Goal: Task Accomplishment & Management: Complete application form

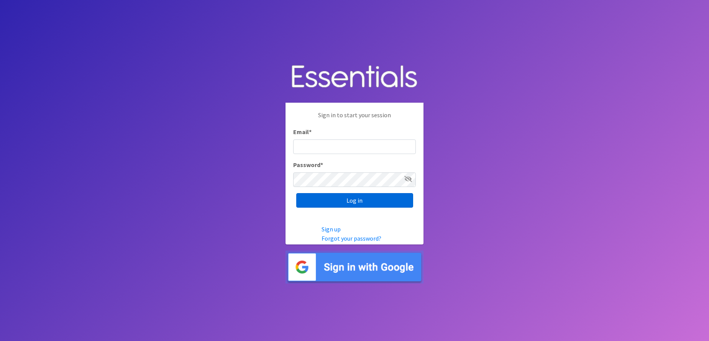
type input "[EMAIL_ADDRESS][DOMAIN_NAME]"
click at [362, 203] on input "Log in" at bounding box center [354, 200] width 117 height 15
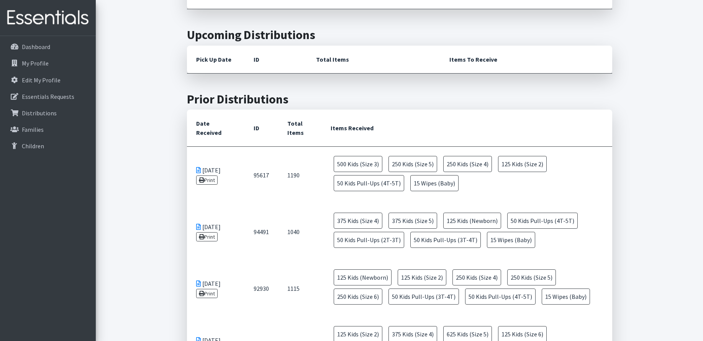
scroll to position [77, 0]
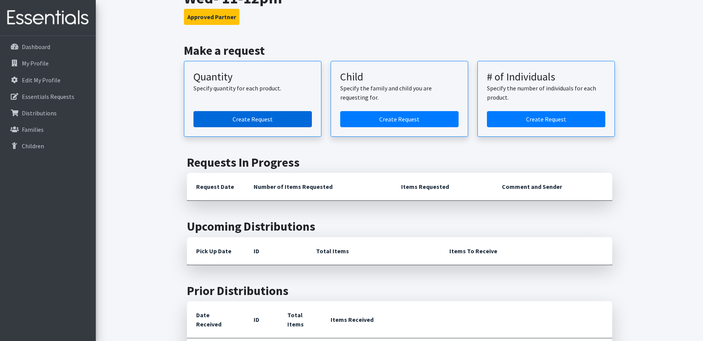
click at [276, 111] on link "Create Request" at bounding box center [252, 119] width 118 height 16
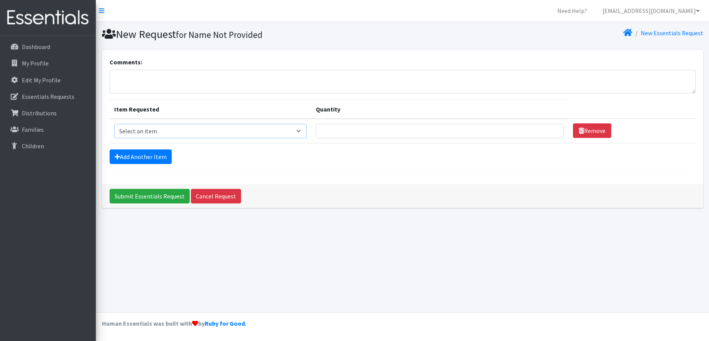
click at [254, 128] on select "Select an item Kids (Newborn) Kids (Size 1) Kids (Size 2) Kids (Size 3) Kids (S…" at bounding box center [210, 131] width 193 height 15
select select "3400"
click at [114, 124] on select "Select an item Kids (Newborn) Kids (Size 1) Kids (Size 2) Kids (Size 3) Kids (S…" at bounding box center [210, 131] width 193 height 15
click at [342, 136] on input "Quantity" at bounding box center [440, 131] width 248 height 15
type input "5"
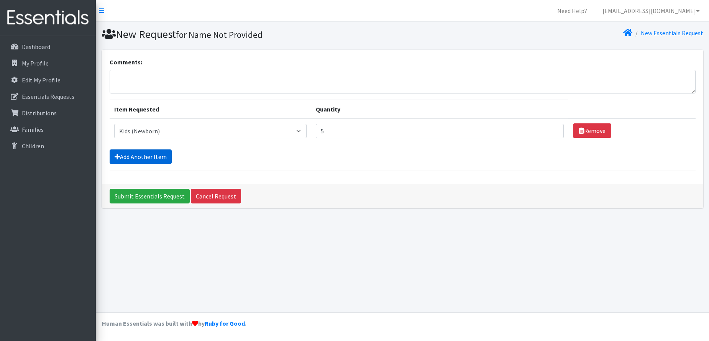
click at [165, 152] on link "Add Another Item" at bounding box center [141, 156] width 62 height 15
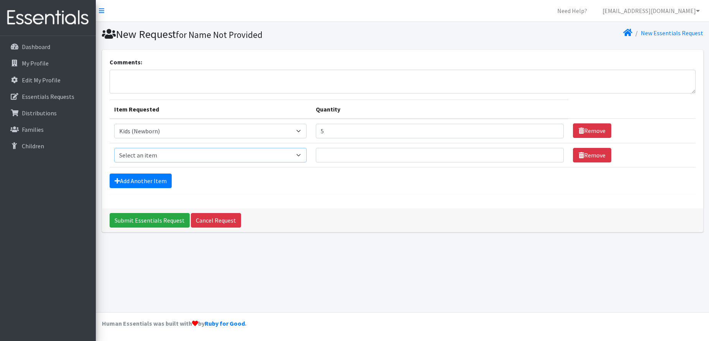
click at [190, 156] on select "Select an item Kids (Newborn) Kids (Size 1) Kids (Size 2) Kids (Size 3) Kids (S…" at bounding box center [210, 155] width 193 height 15
select select "3394"
click at [114, 148] on select "Select an item Kids (Newborn) Kids (Size 1) Kids (Size 2) Kids (Size 3) Kids (S…" at bounding box center [210, 155] width 193 height 15
click at [344, 159] on input "Quantity" at bounding box center [440, 155] width 248 height 15
type input "10"
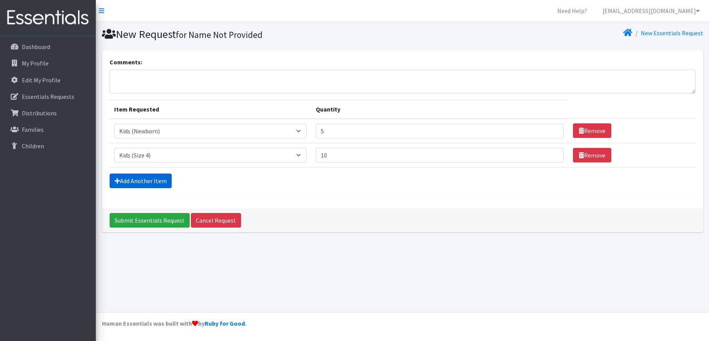
click at [163, 178] on link "Add Another Item" at bounding box center [141, 181] width 62 height 15
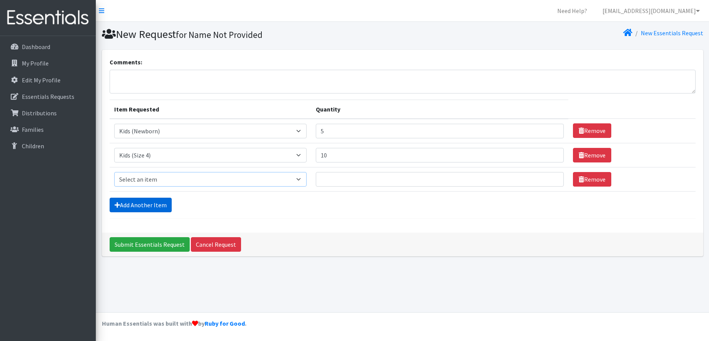
click at [163, 178] on select "Select an item Kids (Newborn) Kids (Size 1) Kids (Size 2) Kids (Size 3) Kids (S…" at bounding box center [210, 179] width 193 height 15
select select "3419"
click at [114, 172] on select "Select an item Kids (Newborn) Kids (Size 1) Kids (Size 2) Kids (Size 3) Kids (S…" at bounding box center [210, 179] width 193 height 15
click at [345, 182] on input "Quantity" at bounding box center [440, 179] width 248 height 15
type input "5"
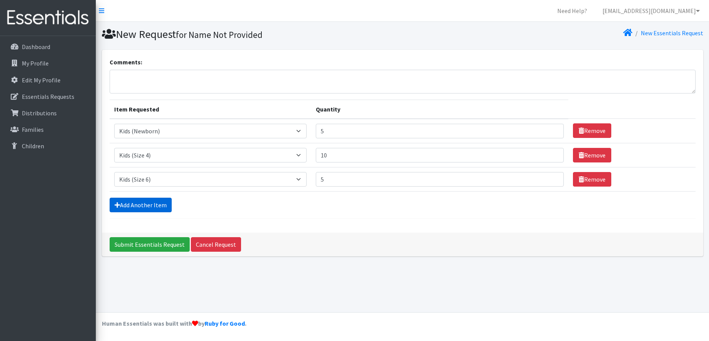
click at [159, 206] on link "Add Another Item" at bounding box center [141, 205] width 62 height 15
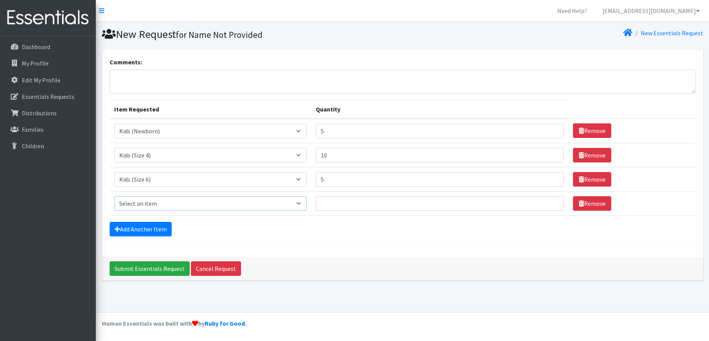
click at [159, 206] on select "Select an item Kids (Newborn) Kids (Size 1) Kids (Size 2) Kids (Size 3) Kids (S…" at bounding box center [210, 203] width 193 height 15
select select "3407"
click at [114, 196] on select "Select an item Kids (Newborn) Kids (Size 1) Kids (Size 2) Kids (Size 3) Kids (S…" at bounding box center [210, 203] width 193 height 15
click at [345, 203] on input "Quantity" at bounding box center [440, 203] width 248 height 15
type input "20"
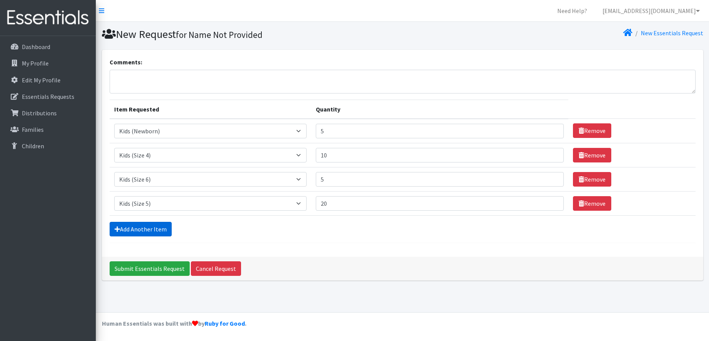
click at [129, 230] on link "Add Another Item" at bounding box center [141, 229] width 62 height 15
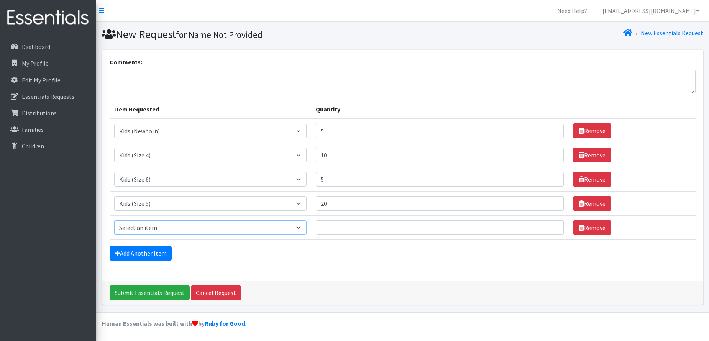
click at [133, 230] on select "Select an item Kids (Newborn) Kids (Size 1) Kids (Size 2) Kids (Size 3) Kids (S…" at bounding box center [210, 227] width 193 height 15
select select "3393"
click at [114, 220] on select "Select an item Kids (Newborn) Kids (Size 1) Kids (Size 2) Kids (Size 3) Kids (S…" at bounding box center [210, 227] width 193 height 15
click at [336, 230] on input "Quantity" at bounding box center [440, 227] width 248 height 15
type input "5"
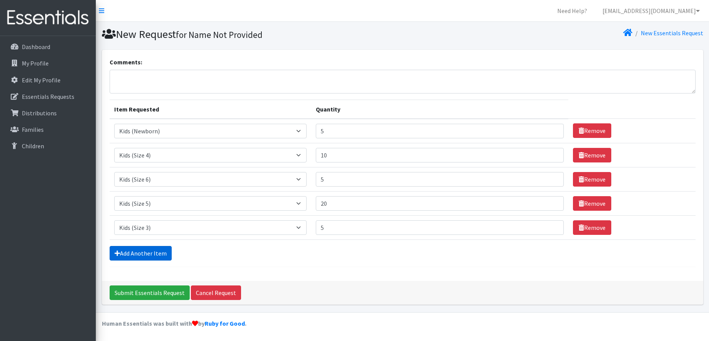
click at [139, 254] on link "Add Another Item" at bounding box center [141, 253] width 62 height 15
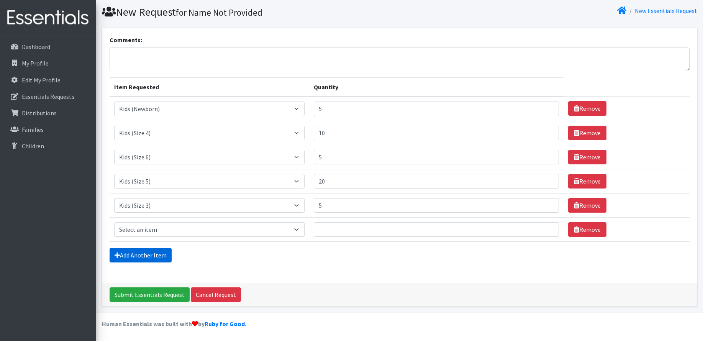
scroll to position [23, 0]
click at [141, 232] on select "Select an item Kids (Newborn) Kids (Size 1) Kids (Size 2) Kids (Size 3) Kids (S…" at bounding box center [209, 229] width 190 height 15
select select "3418"
click at [114, 222] on select "Select an item Kids (Newborn) Kids (Size 1) Kids (Size 2) Kids (Size 3) Kids (S…" at bounding box center [209, 229] width 190 height 15
click at [544, 228] on input "1" at bounding box center [436, 229] width 245 height 15
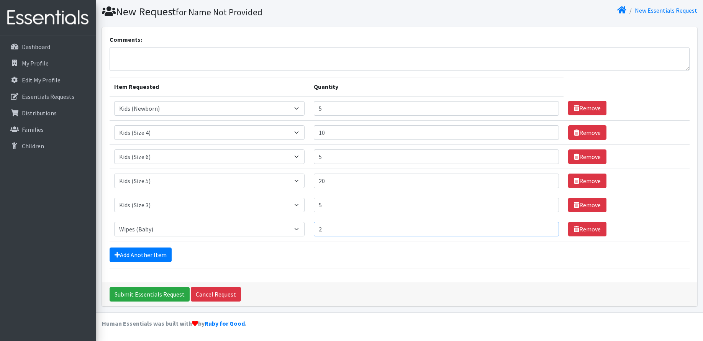
click at [544, 228] on input "2" at bounding box center [436, 229] width 245 height 15
click at [545, 227] on input "20" at bounding box center [436, 229] width 245 height 15
click at [545, 227] on input "21" at bounding box center [436, 229] width 245 height 15
click at [545, 227] on input "22" at bounding box center [436, 229] width 245 height 15
click at [545, 227] on input "23" at bounding box center [436, 229] width 245 height 15
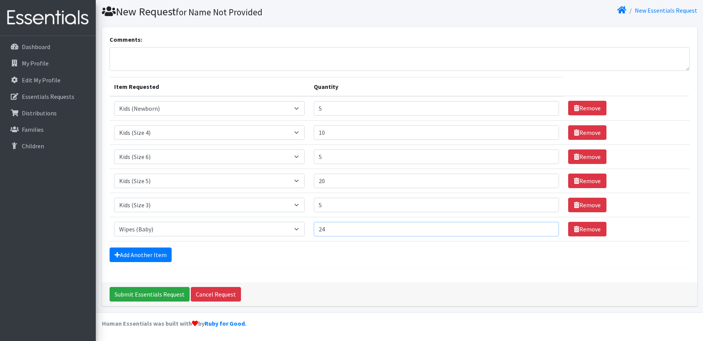
click at [545, 227] on input "24" at bounding box center [436, 229] width 245 height 15
type input "25"
click at [545, 227] on input "25" at bounding box center [436, 229] width 245 height 15
click at [413, 263] on form "Comments: Item Requested Quantity Item Requested Select an item Kids (Newborn) …" at bounding box center [400, 152] width 580 height 234
click at [162, 292] on input "Submit Essentials Request" at bounding box center [150, 294] width 80 height 15
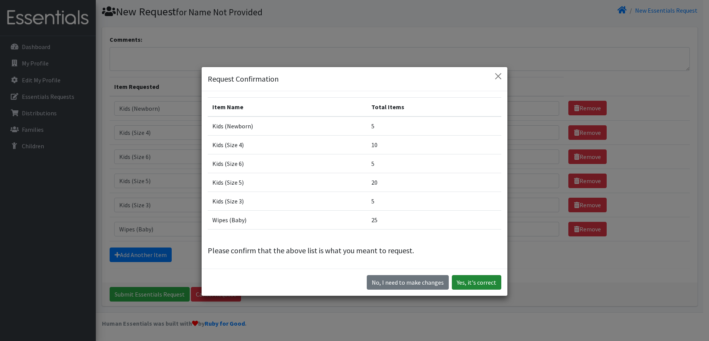
click at [462, 281] on button "Yes, it's correct" at bounding box center [476, 282] width 49 height 15
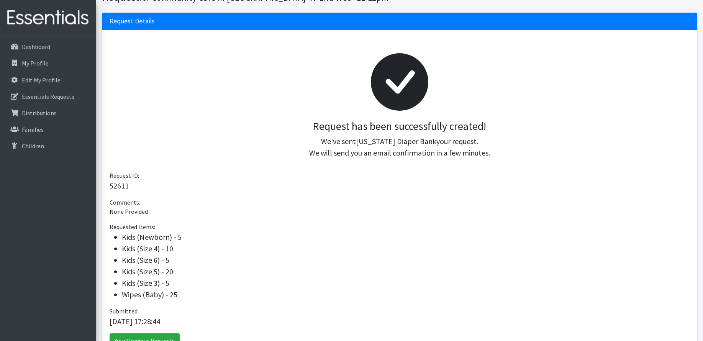
scroll to position [118, 0]
